Goal: Task Accomplishment & Management: Use online tool/utility

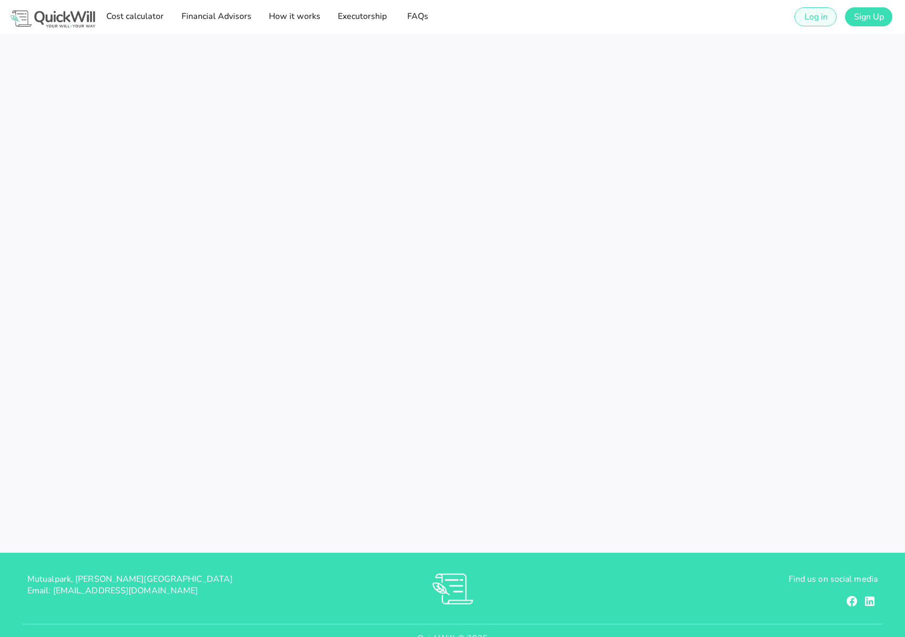
type input "[EMAIL_ADDRESS][DOMAIN_NAME]"
click at [810, 17] on span "Log in" at bounding box center [816, 17] width 24 height 12
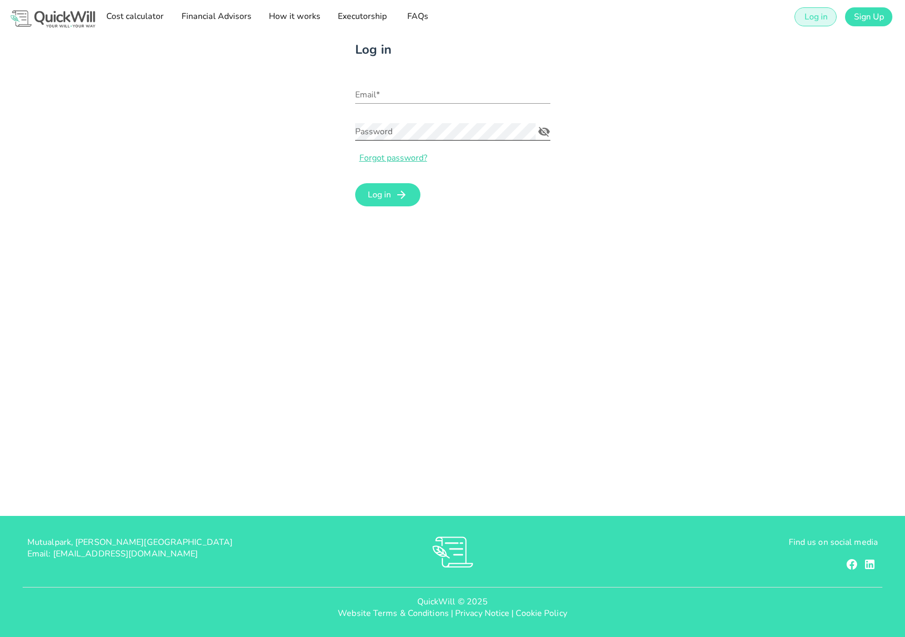
type input "[EMAIL_ADDRESS][DOMAIN_NAME]"
click at [397, 191] on icon "submit" at bounding box center [401, 194] width 13 height 13
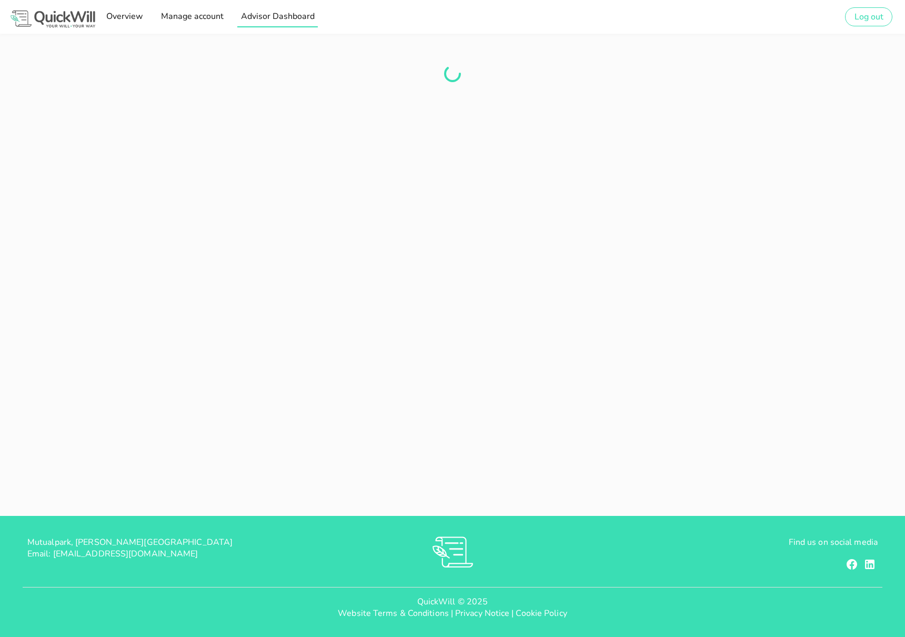
click at [226, 17] on link "Manage account" at bounding box center [191, 16] width 69 height 21
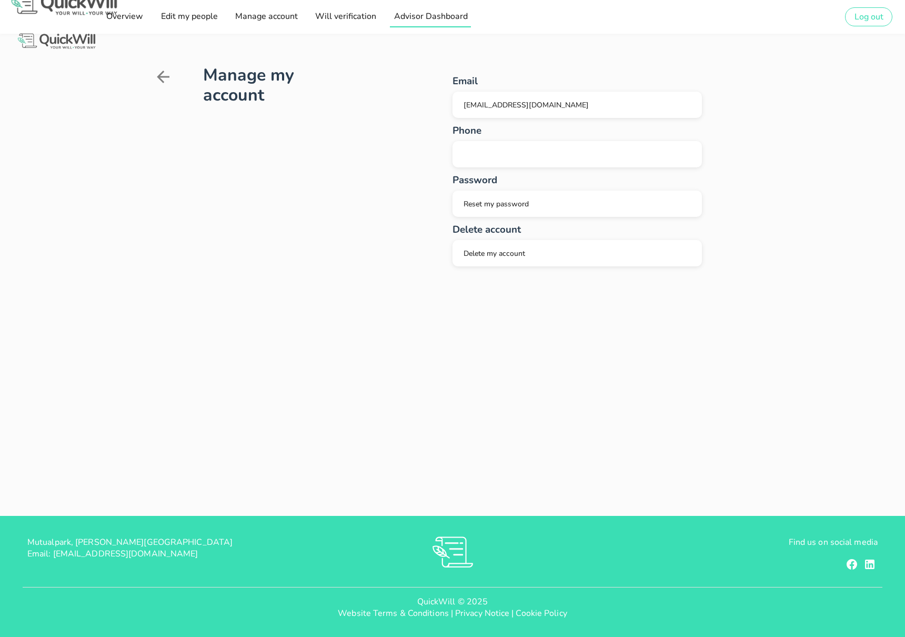
click at [419, 19] on span "Advisor Dashboard" at bounding box center [430, 17] width 74 height 12
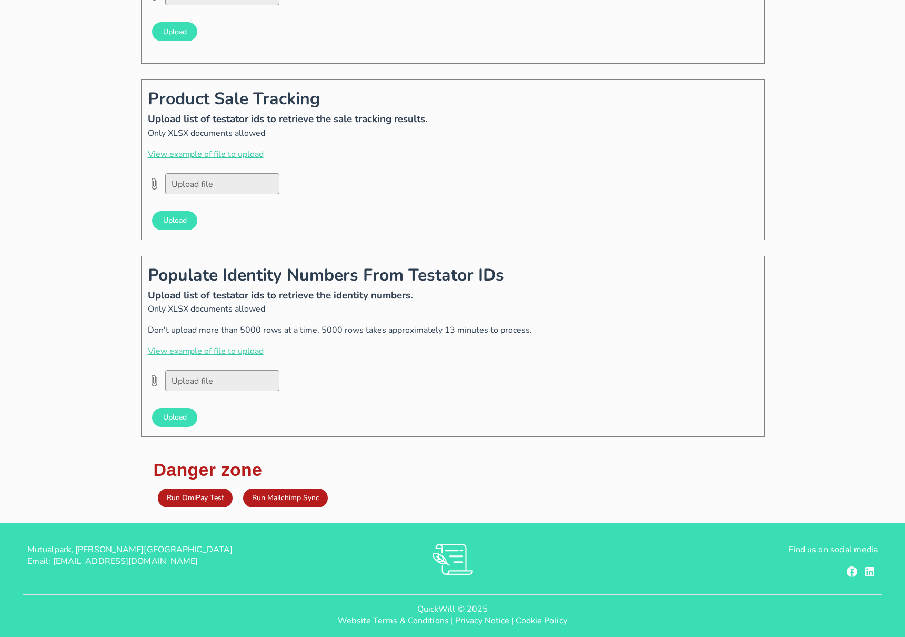
scroll to position [1057, 0]
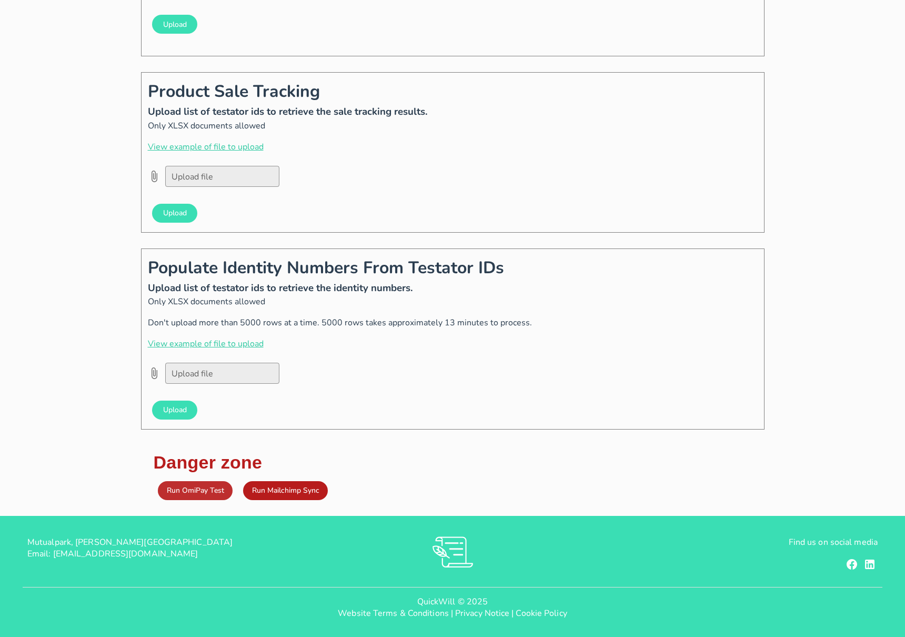
type input "[EMAIL_ADDRESS][DOMAIN_NAME]"
click at [186, 492] on span "Run OmiPay Test" at bounding box center [195, 490] width 58 height 10
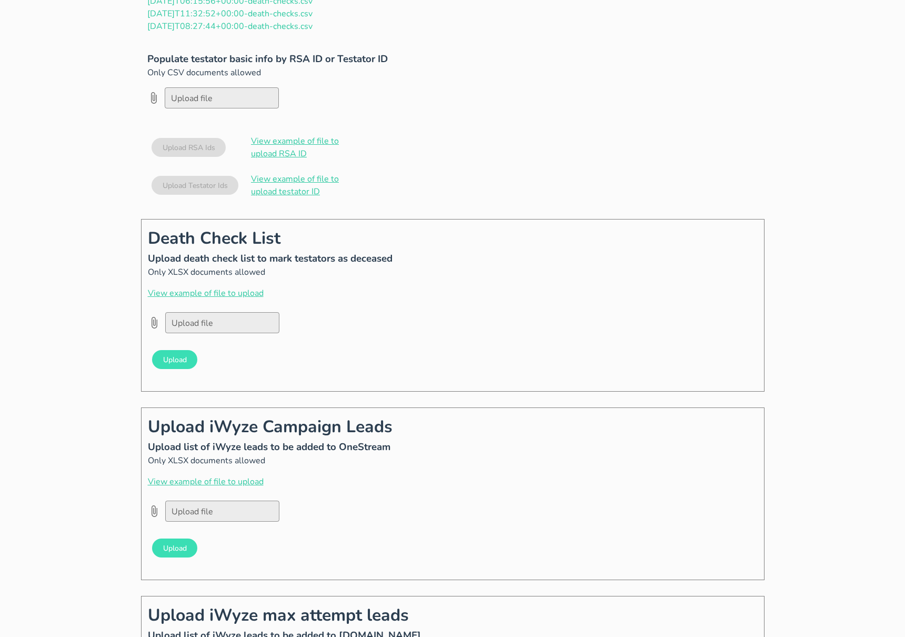
scroll to position [0, 0]
